Goal: Use online tool/utility

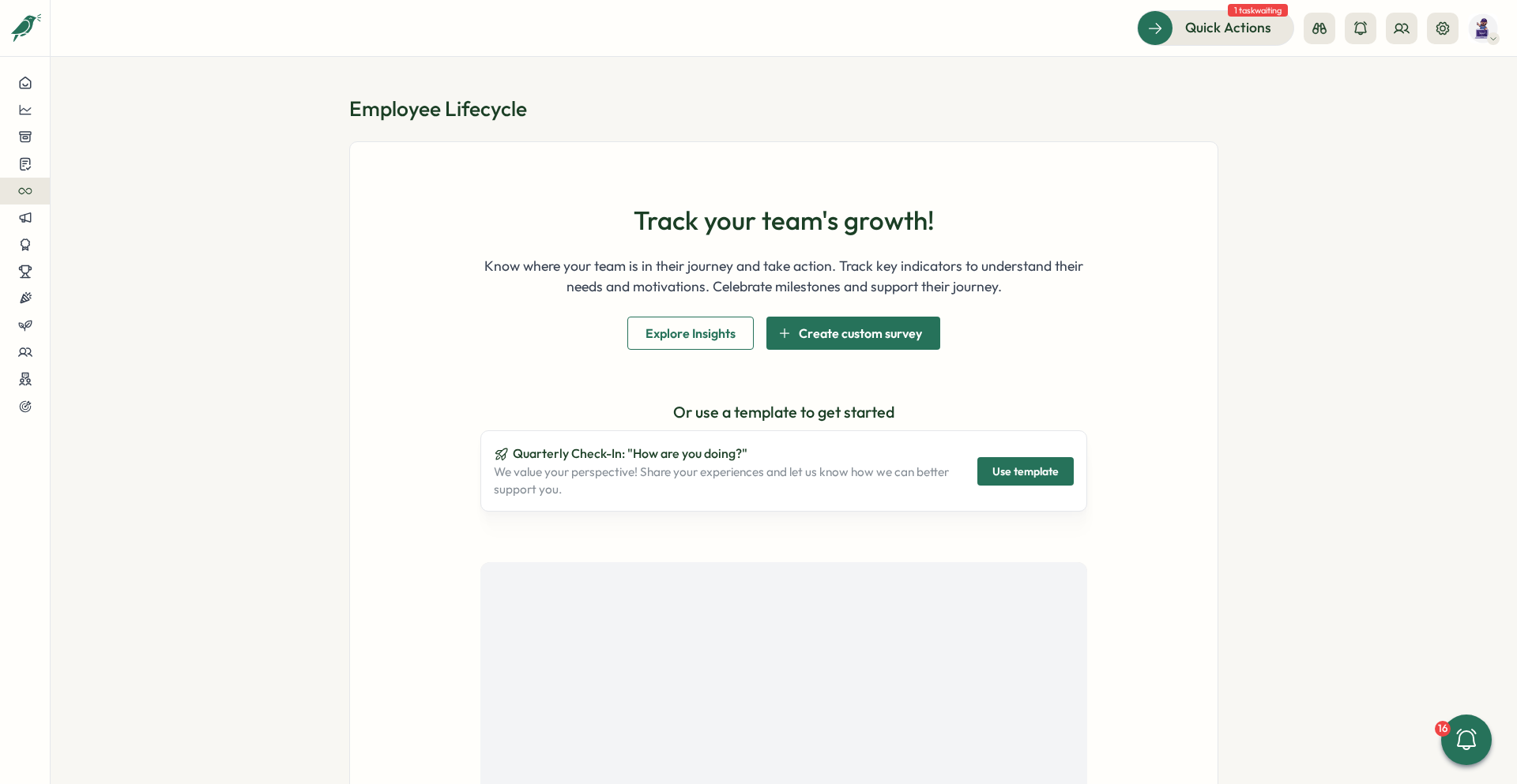
click at [1247, 159] on section "Employee Lifecycle Track your team's growth! Know where your team is in their j…" at bounding box center [783, 421] width 1466 height 728
click at [1355, 175] on section "Employee Lifecycle Track your team's growth! Know where your team is in their j…" at bounding box center [783, 421] width 1466 height 728
click at [1365, 133] on section "Employee Lifecycle Track your team's growth! Know where your team is in their j…" at bounding box center [783, 421] width 1466 height 728
click at [1397, 135] on section "Employee Lifecycle Track your team's growth! Know where your team is in their j…" at bounding box center [783, 421] width 1466 height 728
click at [1394, 130] on section "Employee Lifecycle Track your team's growth! Know where your team is in their j…" at bounding box center [783, 421] width 1466 height 728
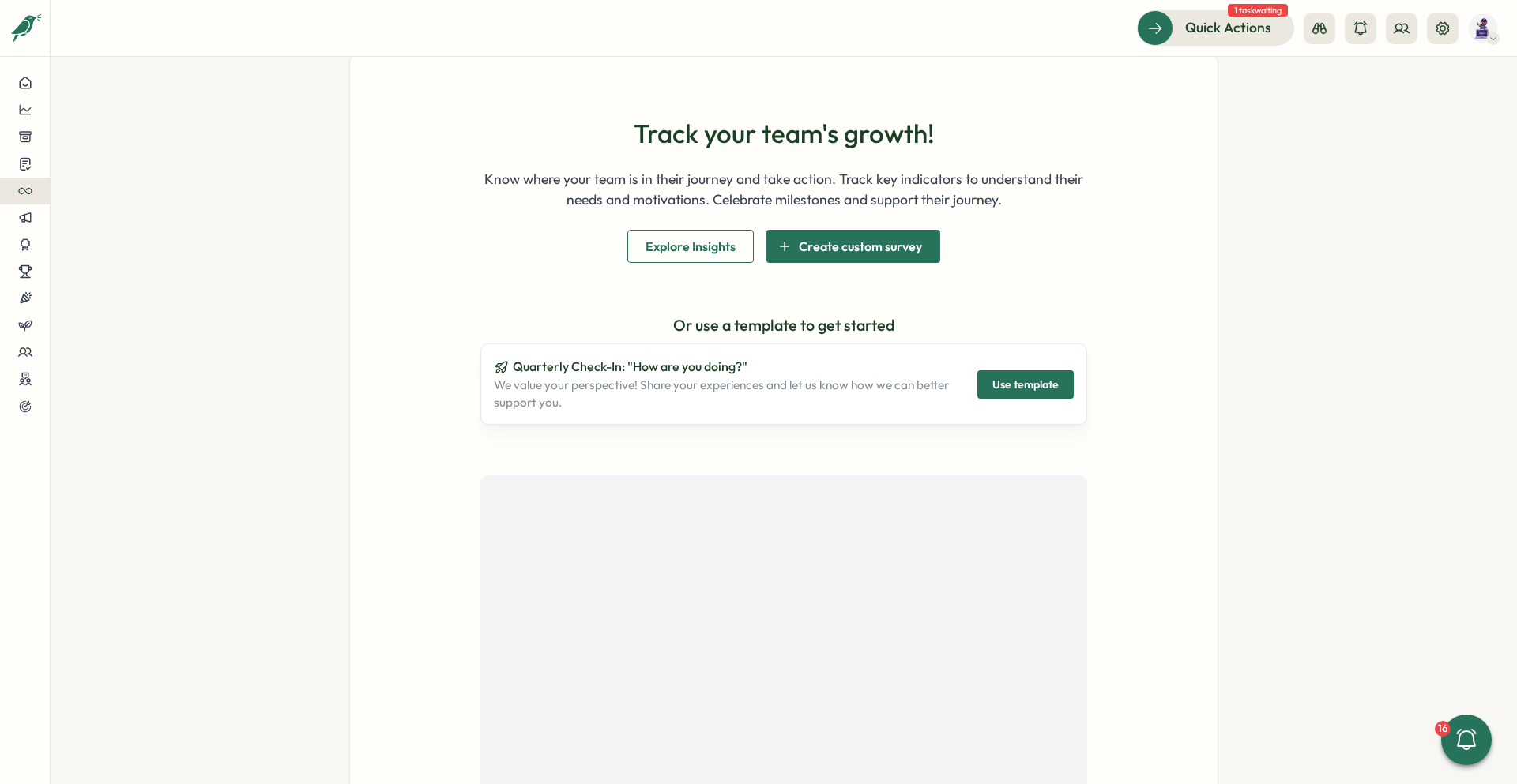
scroll to position [221, 0]
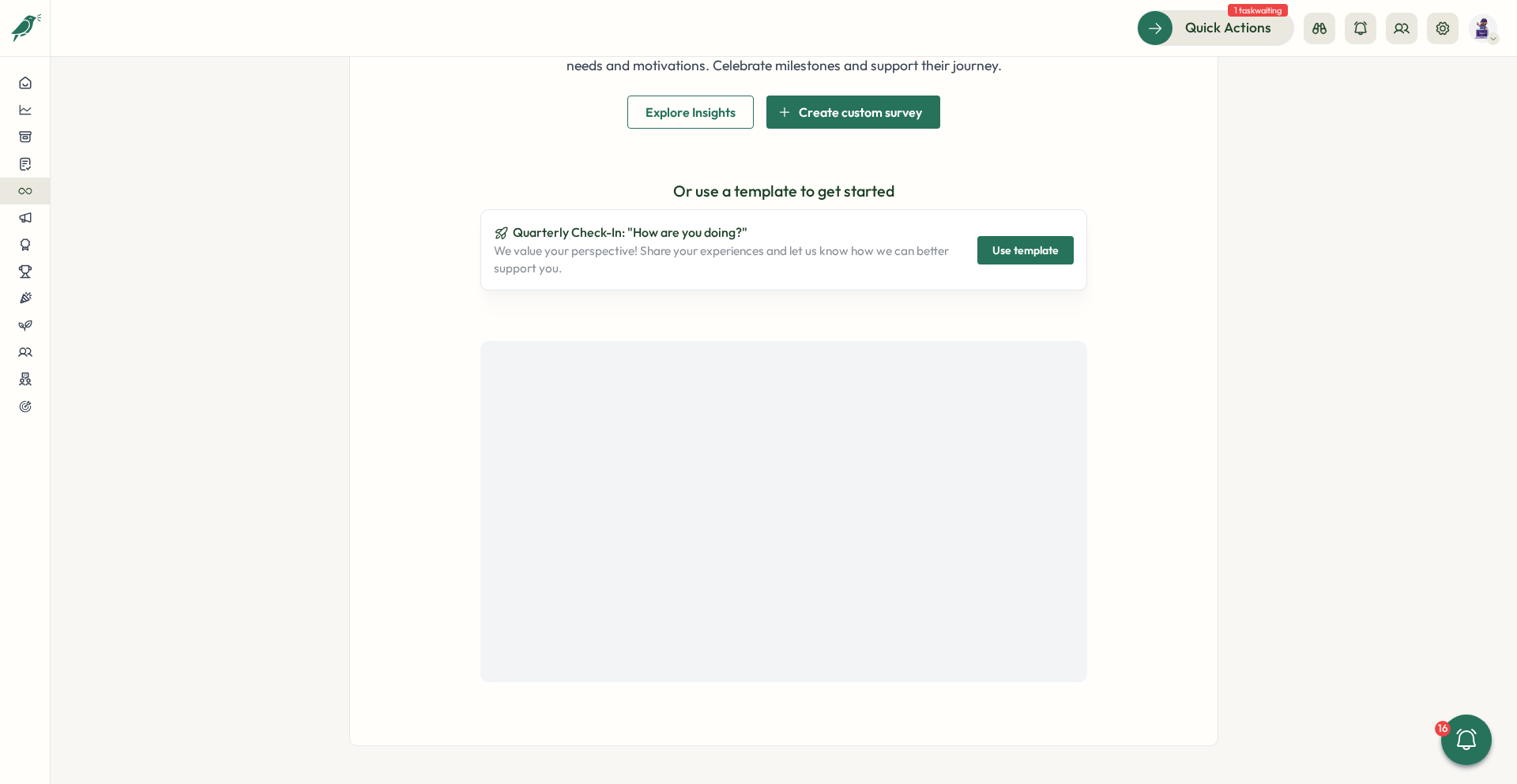
click at [1031, 245] on span "Use template" at bounding box center [1025, 250] width 67 height 27
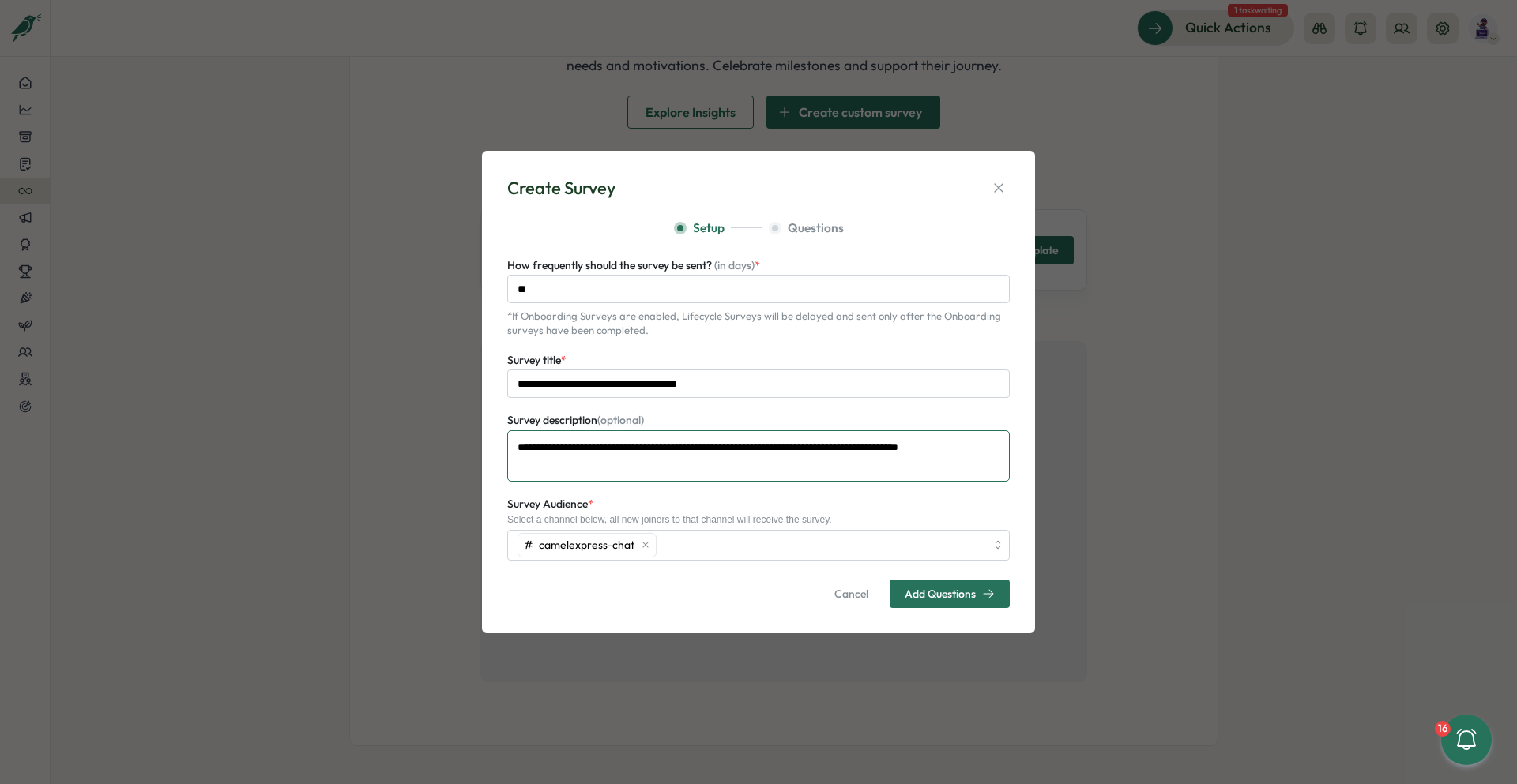
click at [578, 462] on textarea "**********" at bounding box center [758, 456] width 503 height 51
click at [948, 604] on span "Add Questions" at bounding box center [949, 594] width 90 height 27
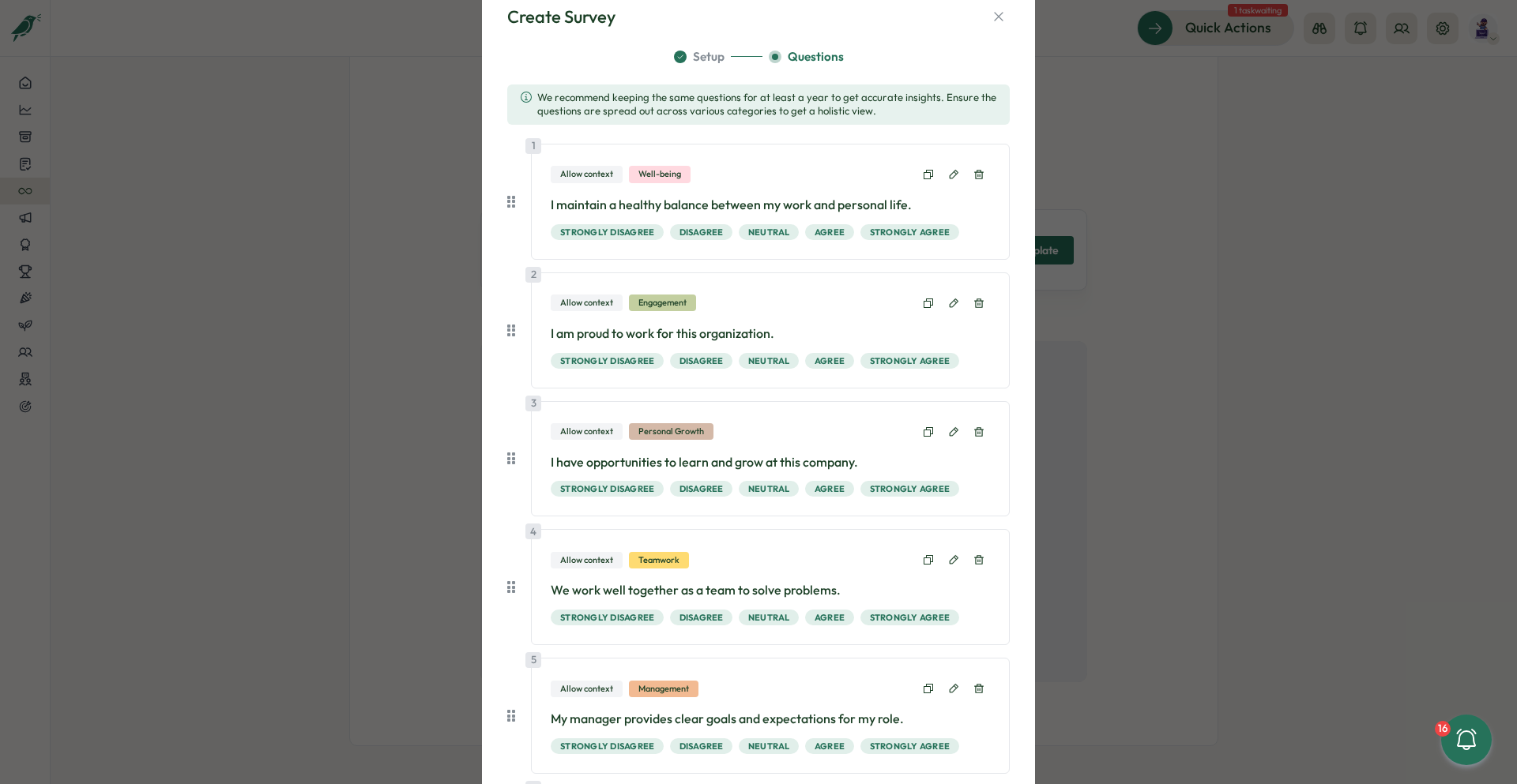
scroll to position [0, 0]
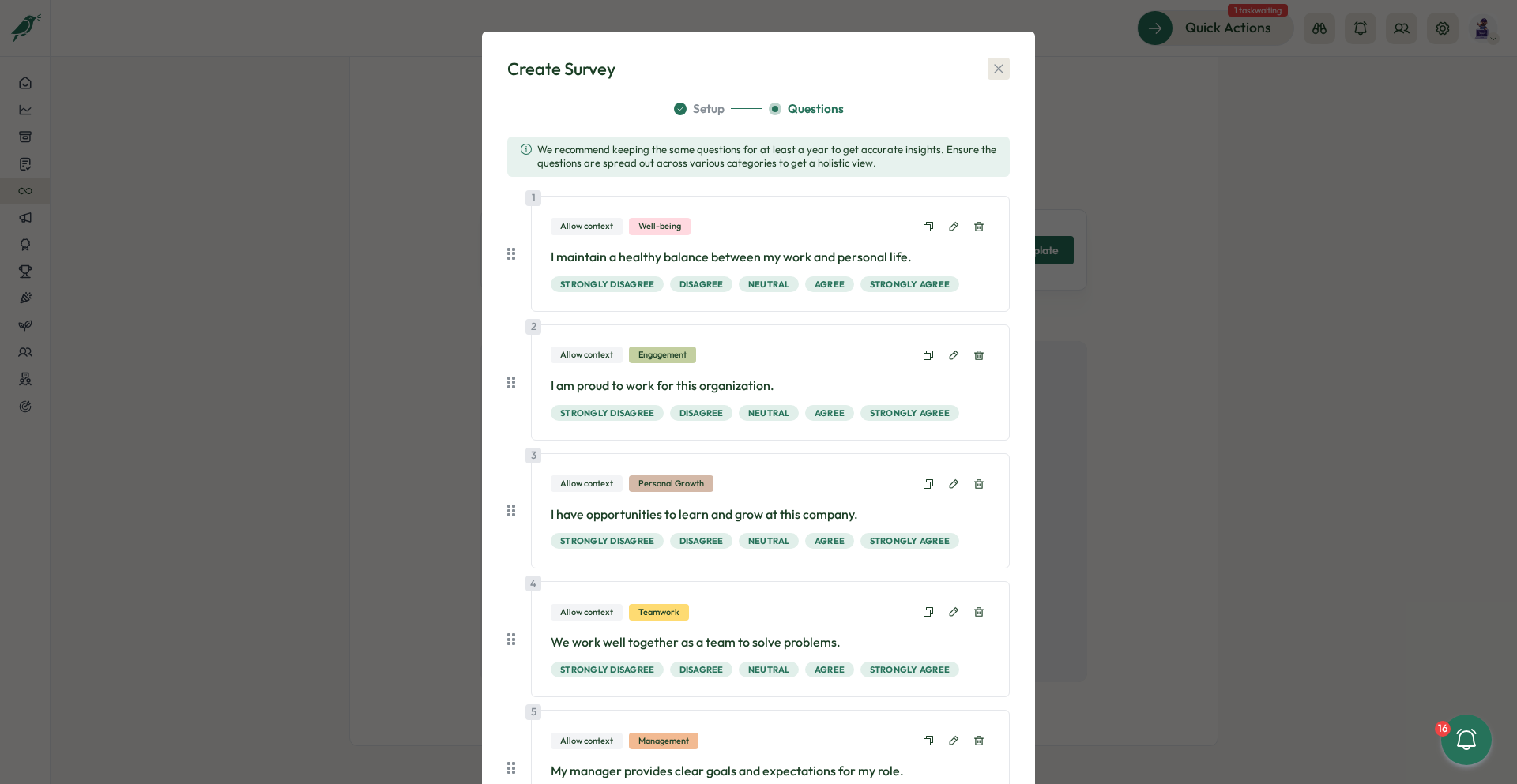
click at [993, 72] on icon "button" at bounding box center [998, 68] width 16 height 16
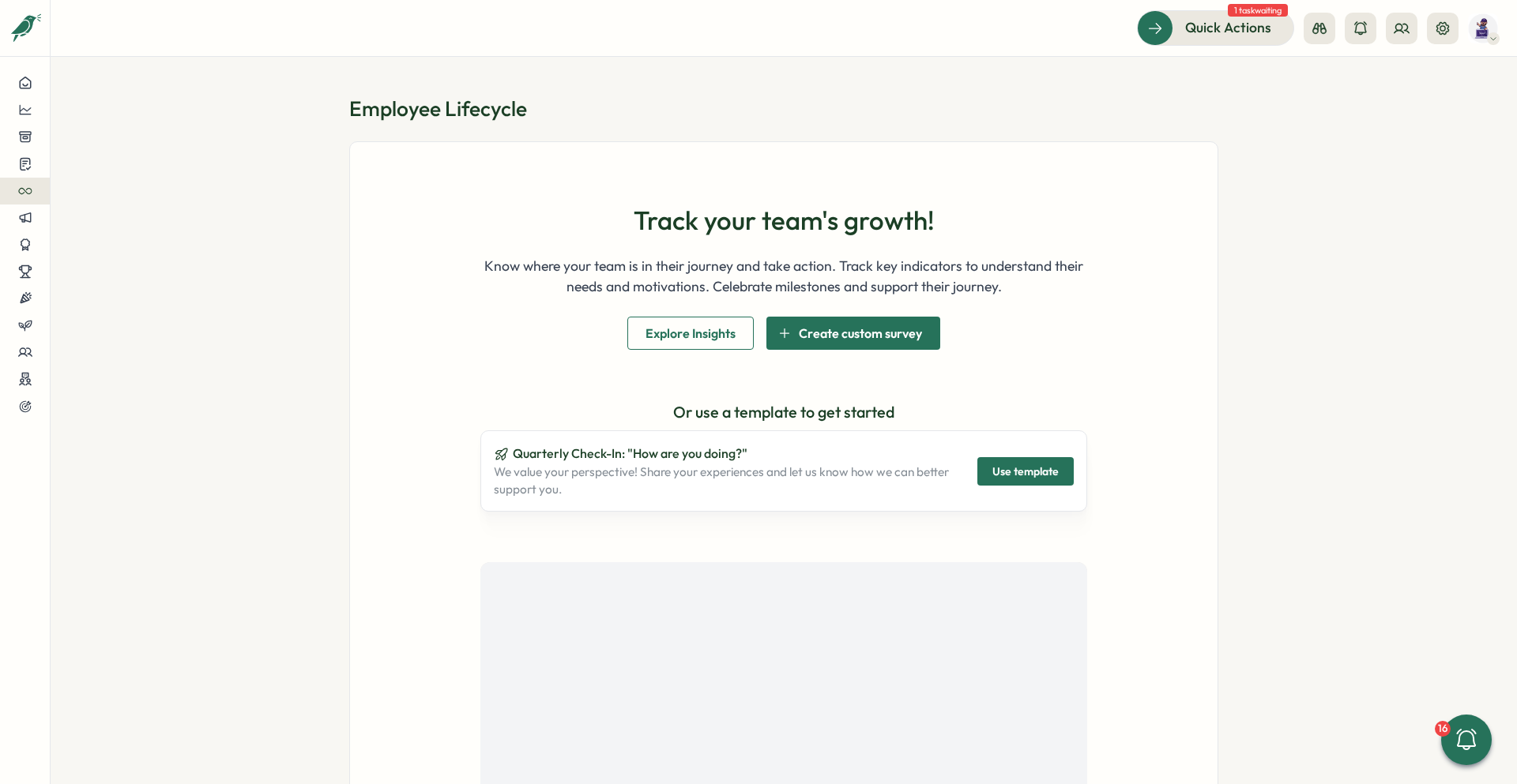
click at [1028, 467] on span "Use template" at bounding box center [1025, 472] width 67 height 27
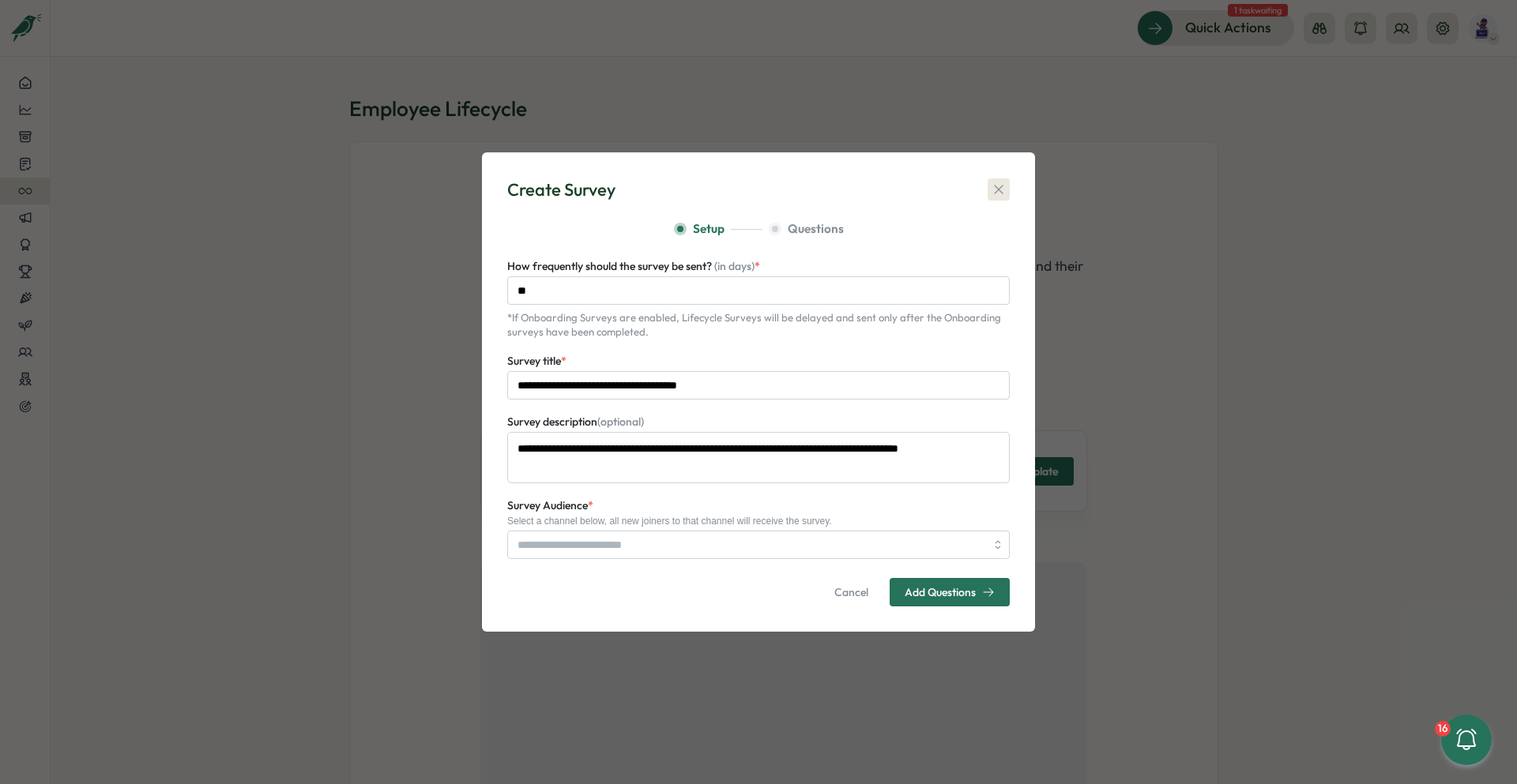
click at [1002, 195] on icon "button" at bounding box center [998, 189] width 16 height 16
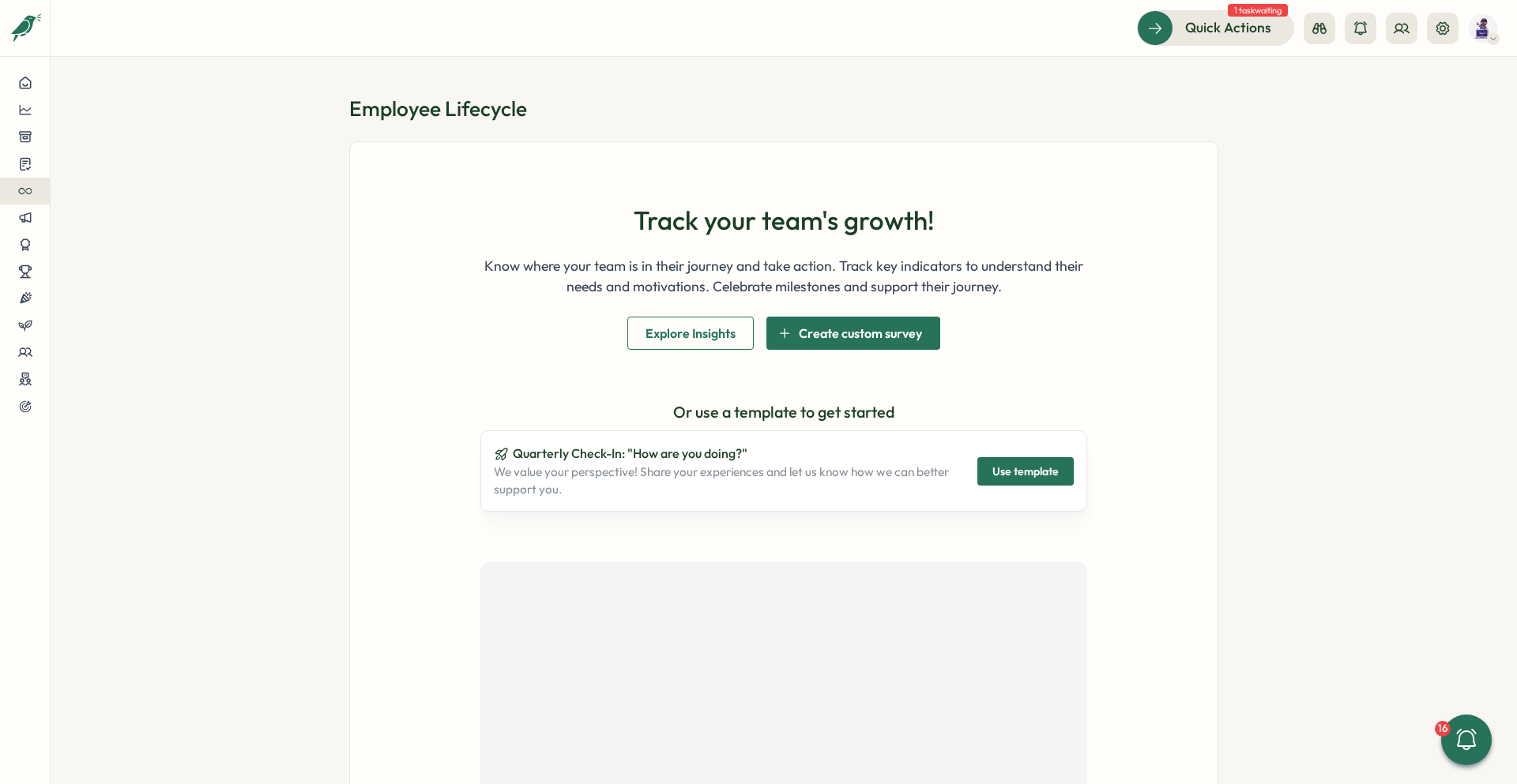
click at [725, 336] on span "Explore Insights" at bounding box center [690, 333] width 90 height 32
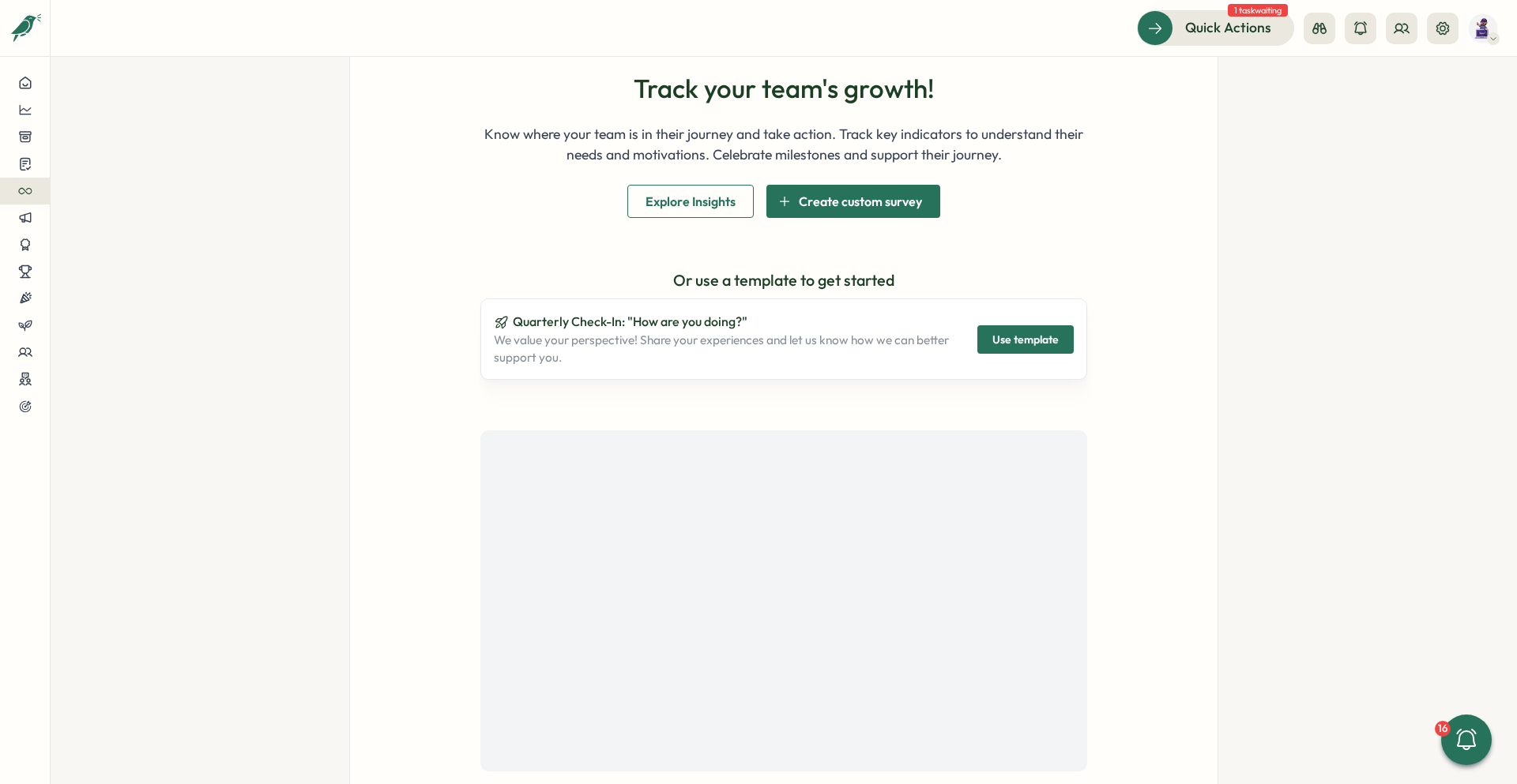
scroll to position [221, 0]
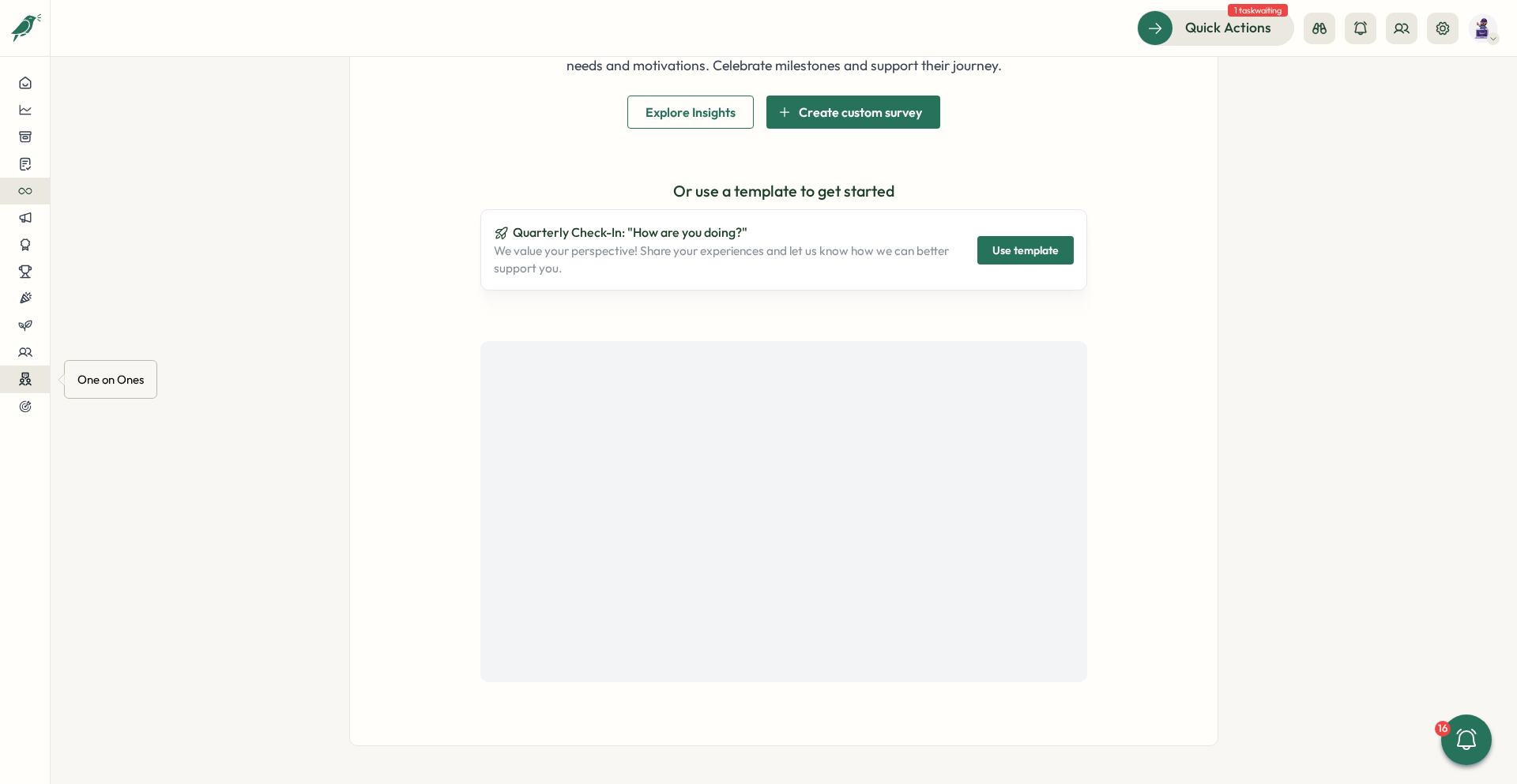
click at [22, 376] on icon at bounding box center [24, 376] width 6 height 6
click at [152, 343] on div "Meetings" at bounding box center [133, 349] width 111 height 18
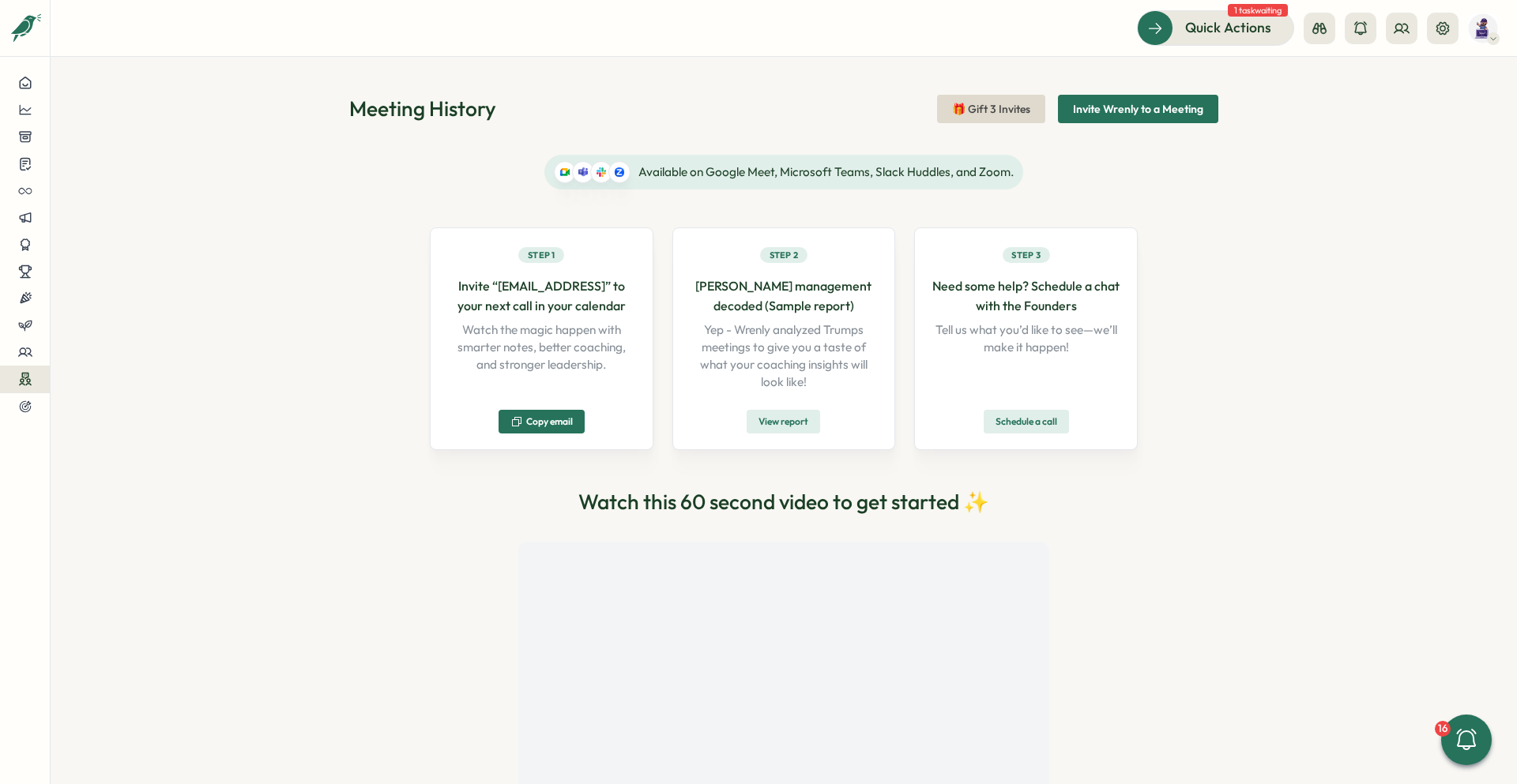
click at [1320, 224] on div "Meeting History 🎁 Gift 3 Invites Invite Wrenly to a Meeting Available on Google…" at bounding box center [783, 421] width 1466 height 728
click at [27, 409] on icon at bounding box center [24, 407] width 10 height 10
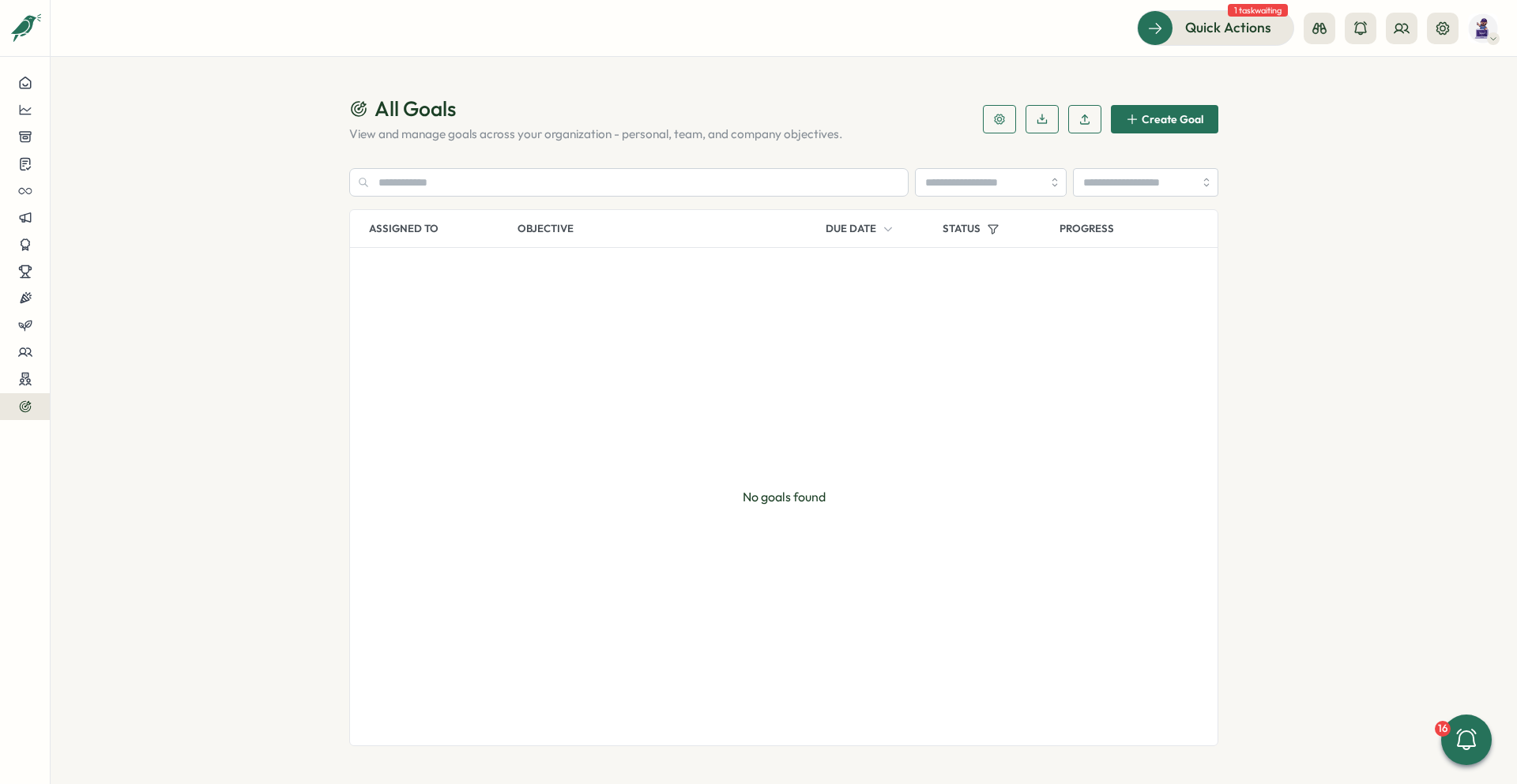
click at [1366, 181] on section "All Goals View and manage goals across your organization - personal, team, and …" at bounding box center [783, 421] width 1466 height 728
